Goal: Information Seeking & Learning: Learn about a topic

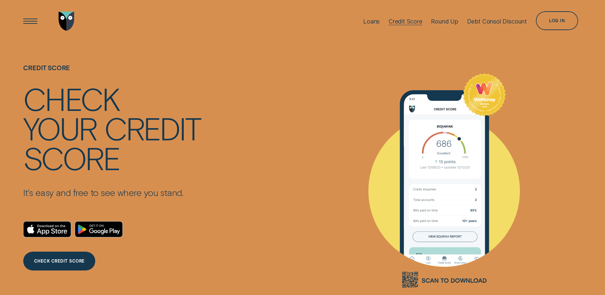
click at [414, 23] on div "Credit Score" at bounding box center [405, 21] width 34 height 7
click at [35, 21] on div "Open Menu" at bounding box center [30, 21] width 27 height 27
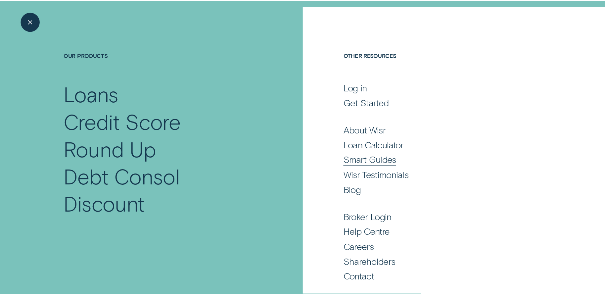
scroll to position [37, 0]
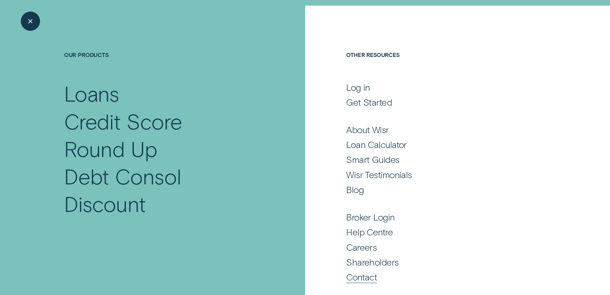
click at [362, 279] on div "Contact" at bounding box center [361, 277] width 31 height 12
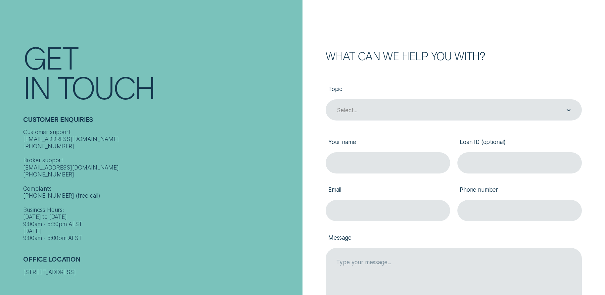
scroll to position [66, 0]
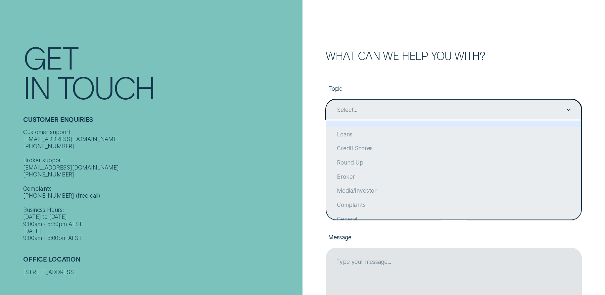
click at [378, 112] on div "Select..." at bounding box center [453, 110] width 234 height 8
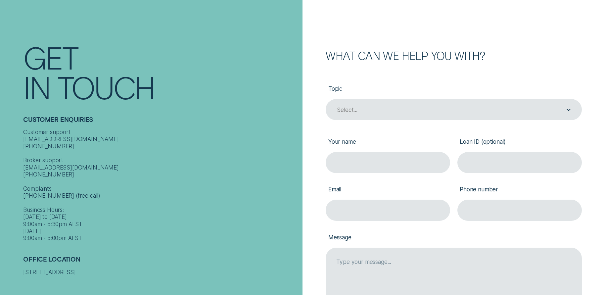
click at [394, 71] on div "Topic Select... Your name Loan ID (optional) Email Phone number Message" at bounding box center [454, 203] width 256 height 284
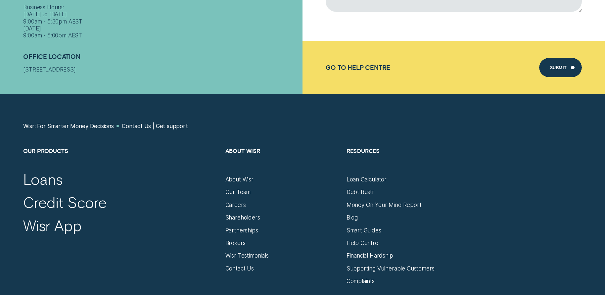
scroll to position [397, 0]
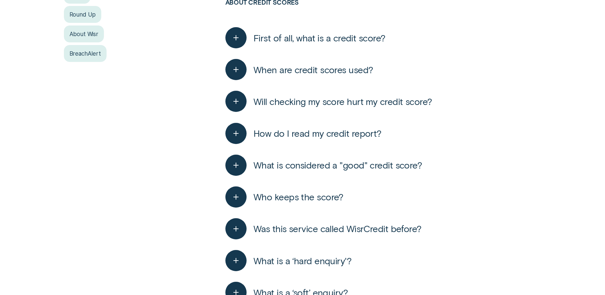
scroll to position [265, 0]
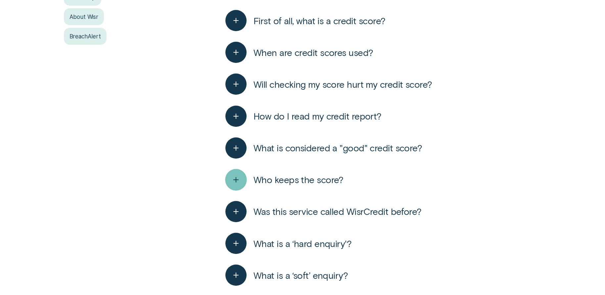
click at [227, 184] on div "button" at bounding box center [236, 180] width 22 height 22
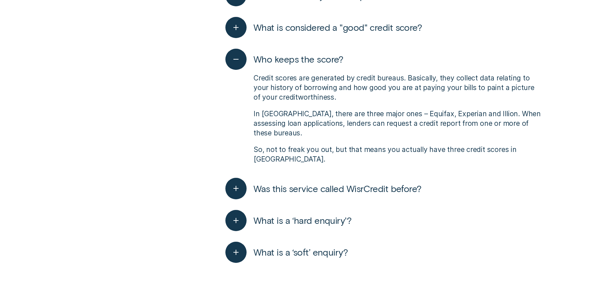
scroll to position [397, 0]
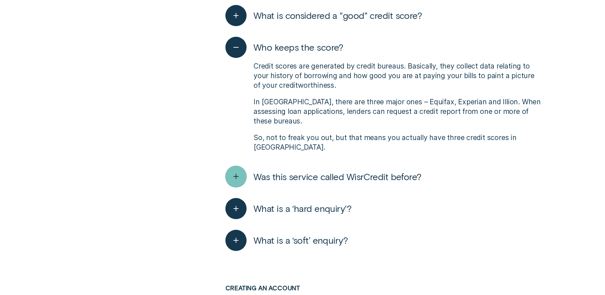
click at [238, 182] on div "button" at bounding box center [236, 177] width 22 height 22
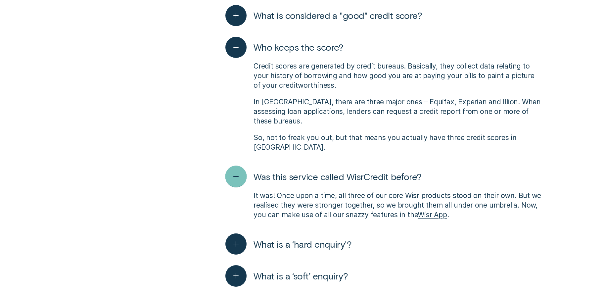
click at [235, 181] on icon "button" at bounding box center [235, 176] width 11 height 10
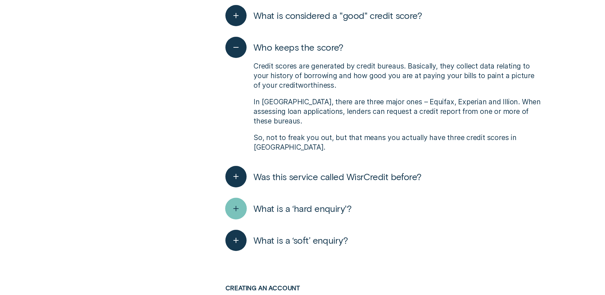
click at [234, 208] on icon "button" at bounding box center [235, 208] width 11 height 10
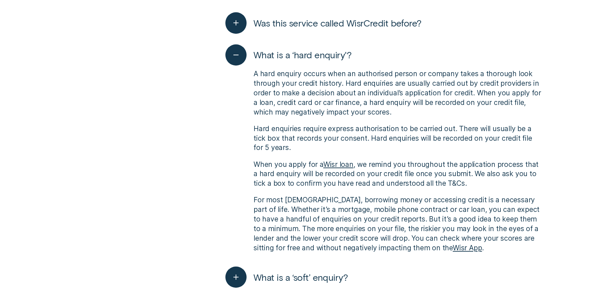
scroll to position [562, 0]
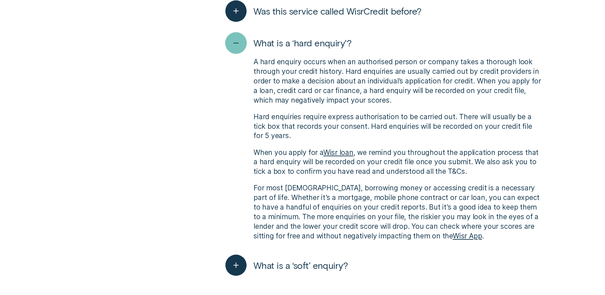
click at [240, 50] on div "button" at bounding box center [236, 43] width 22 height 22
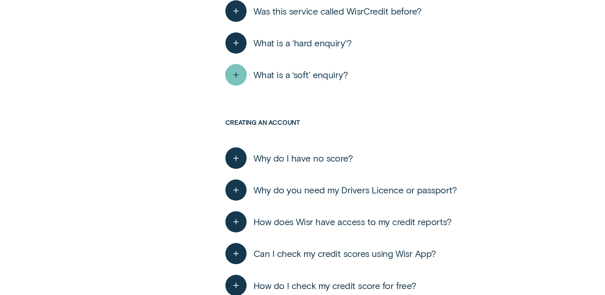
click at [234, 80] on div "button" at bounding box center [236, 75] width 22 height 22
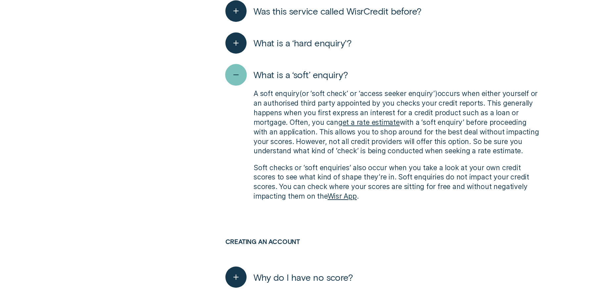
click at [234, 80] on div "button" at bounding box center [236, 75] width 22 height 22
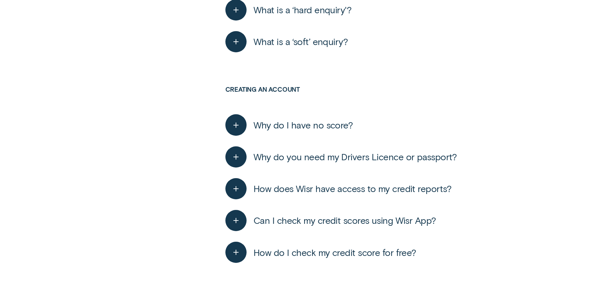
scroll to position [728, 0]
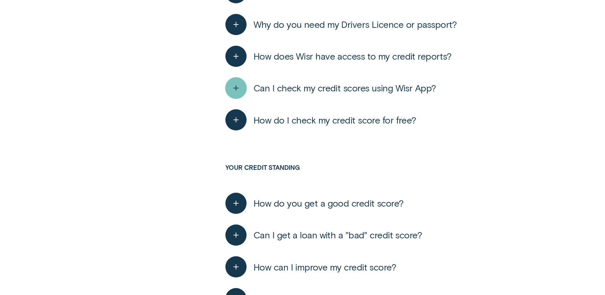
click at [237, 91] on icon "button" at bounding box center [235, 88] width 11 height 10
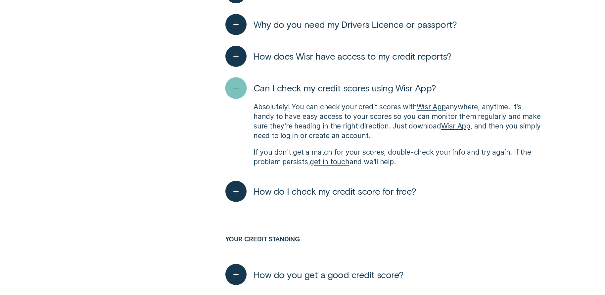
click at [239, 88] on icon "button" at bounding box center [235, 88] width 11 height 10
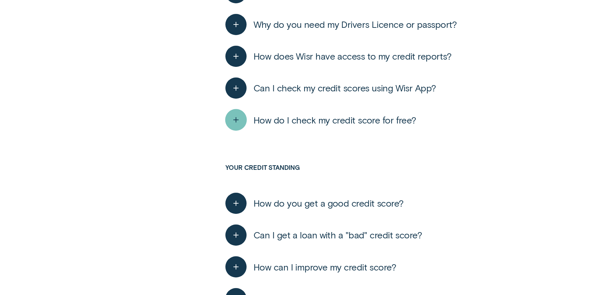
click at [237, 127] on div "button" at bounding box center [236, 120] width 22 height 22
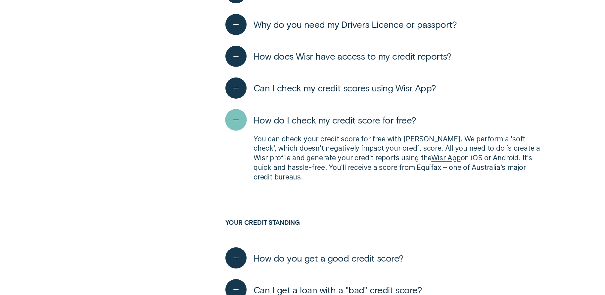
click at [237, 127] on div "button" at bounding box center [236, 120] width 22 height 22
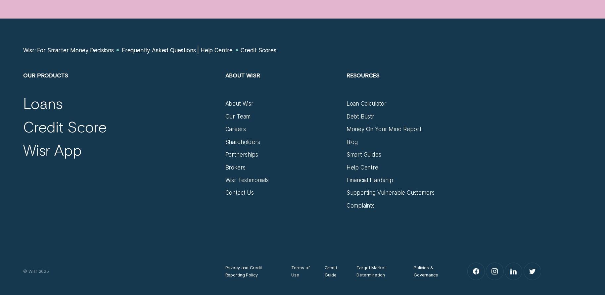
scroll to position [2051, 0]
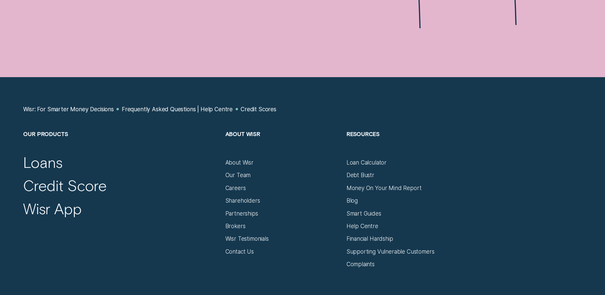
scroll to position [1919, 0]
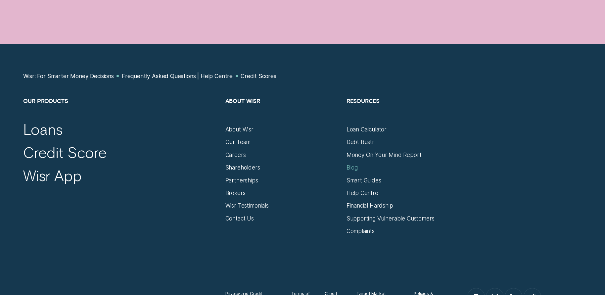
click at [352, 168] on div "Blog" at bounding box center [351, 167] width 11 height 7
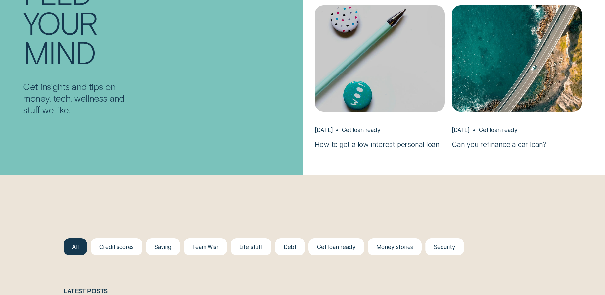
scroll to position [695, 0]
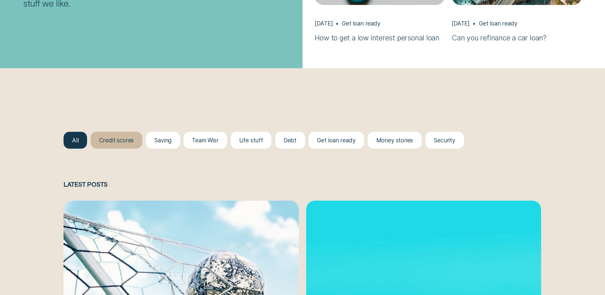
click at [121, 145] on div at bounding box center [117, 140] width 52 height 17
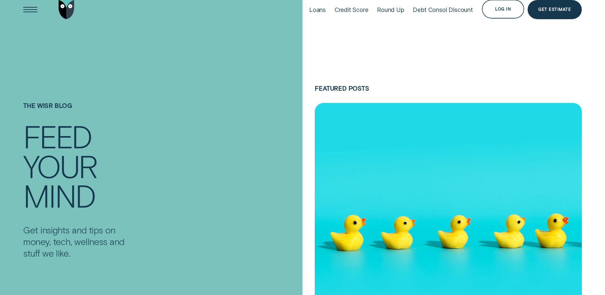
scroll to position [0, 0]
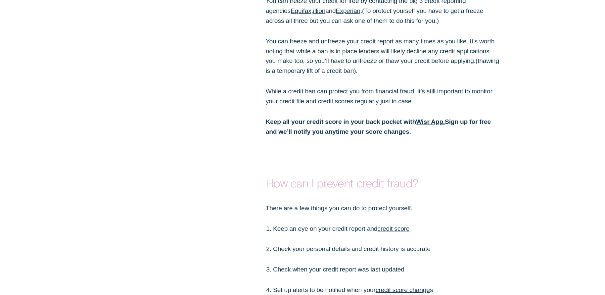
scroll to position [1819, 0]
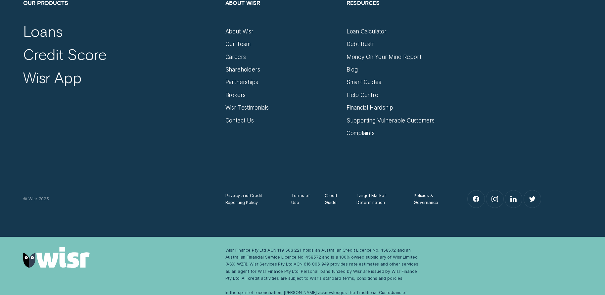
scroll to position [3407, 0]
